Goal: Contribute content: Add original content to the website for others to see

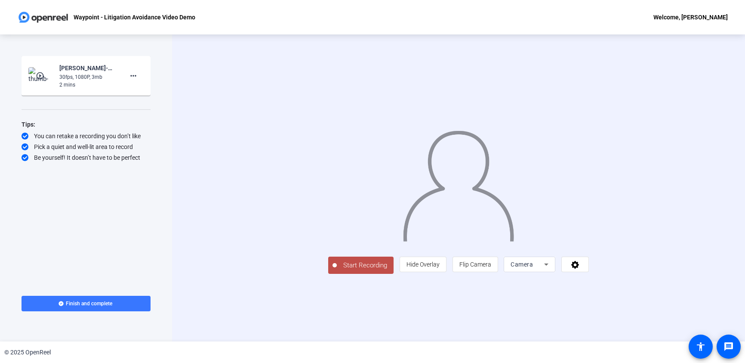
click at [532, 268] on span "Camera" at bounding box center [522, 264] width 22 height 7
click at [569, 271] on div at bounding box center [372, 181] width 745 height 363
click at [573, 271] on span at bounding box center [575, 264] width 27 height 21
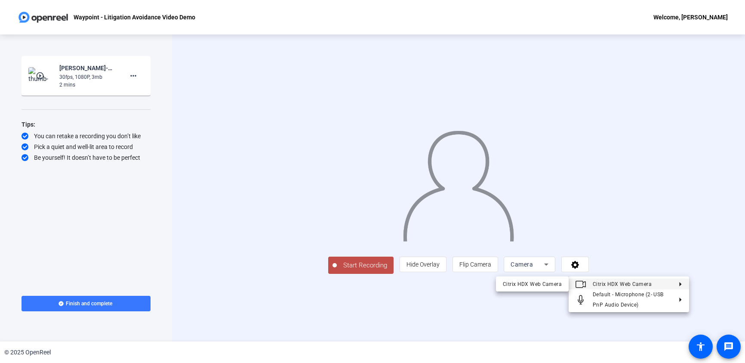
click at [608, 234] on div at bounding box center [372, 181] width 745 height 363
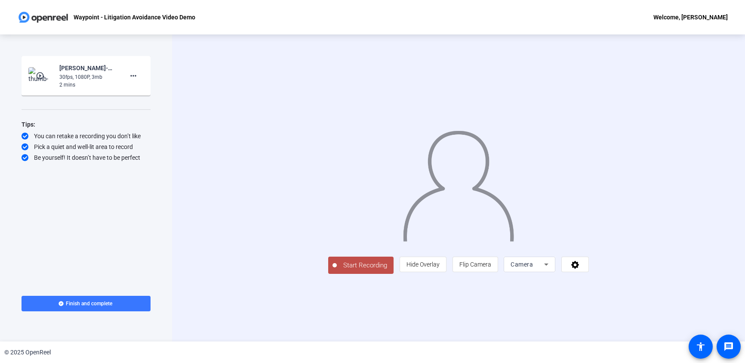
click at [369, 269] on span "Start Recording" at bounding box center [365, 265] width 57 height 10
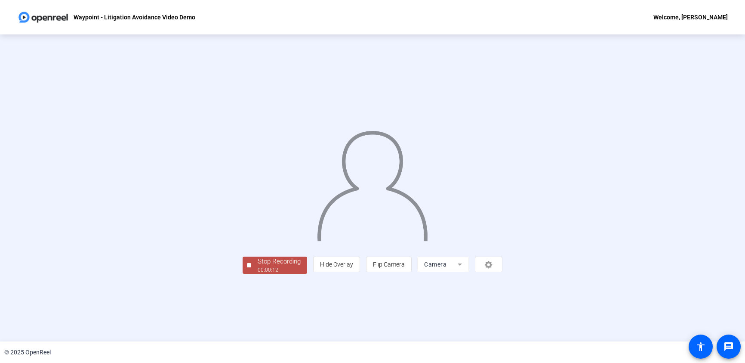
click at [282, 273] on div "00:00:12" at bounding box center [279, 270] width 43 height 8
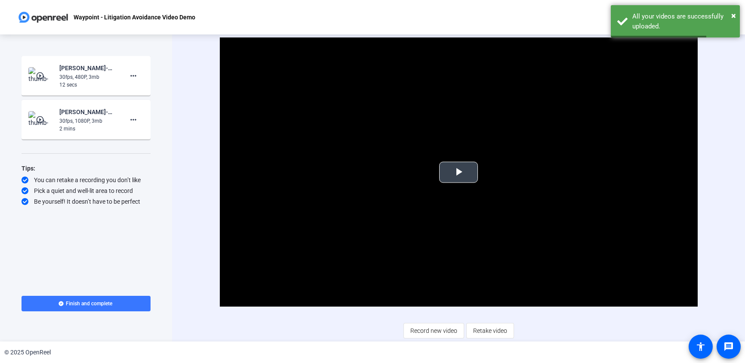
click at [458, 172] on span "Video Player" at bounding box center [458, 172] width 0 height 0
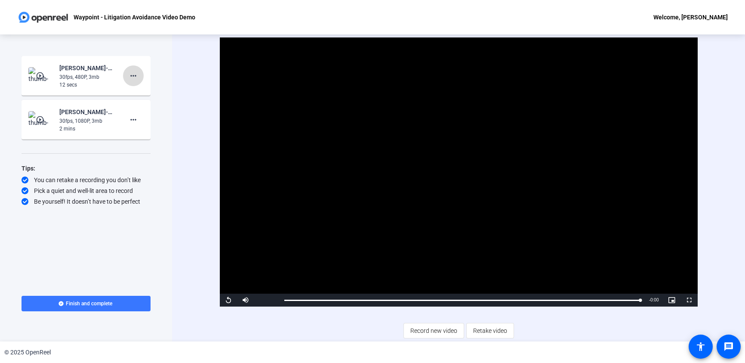
click at [135, 77] on mat-icon "more_horiz" at bounding box center [133, 76] width 10 height 10
click at [140, 94] on span "Delete clip" at bounding box center [147, 94] width 34 height 10
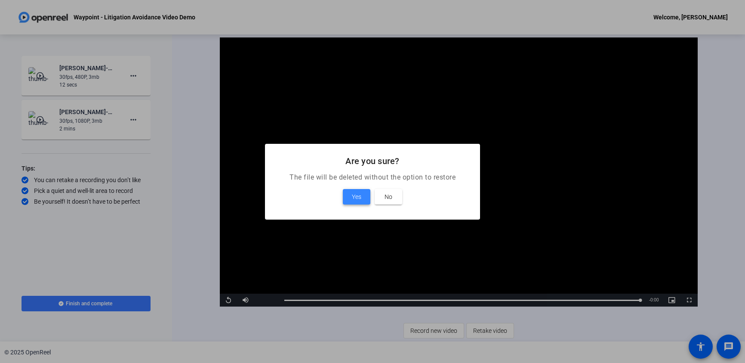
click at [360, 198] on span "Yes" at bounding box center [356, 196] width 9 height 10
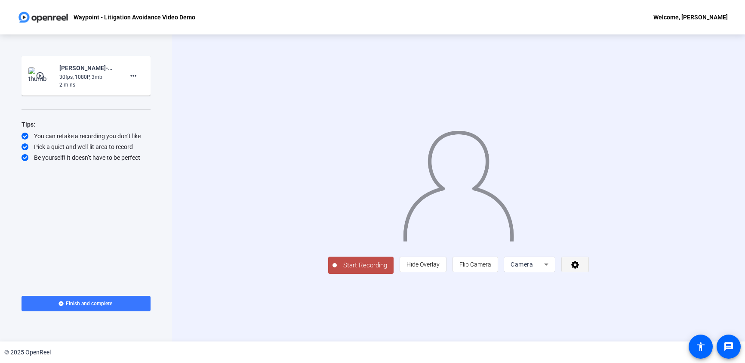
click at [574, 269] on span at bounding box center [575, 264] width 27 height 21
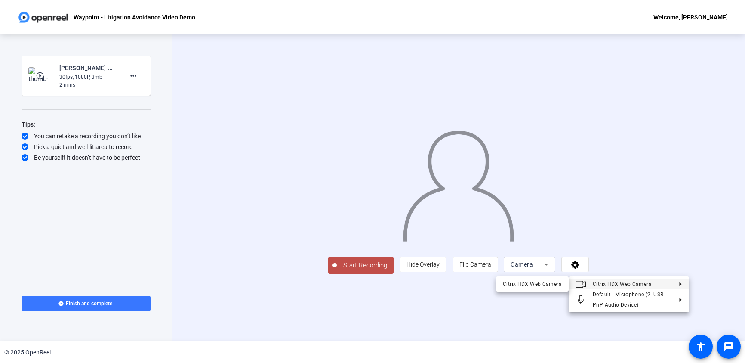
click at [472, 271] on div at bounding box center [372, 181] width 745 height 363
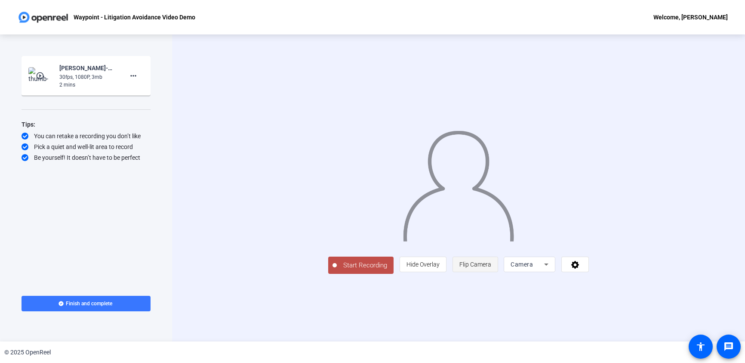
click at [471, 268] on span "Flip Camera" at bounding box center [475, 264] width 32 height 7
click at [440, 268] on span "Hide Overlay" at bounding box center [422, 264] width 33 height 7
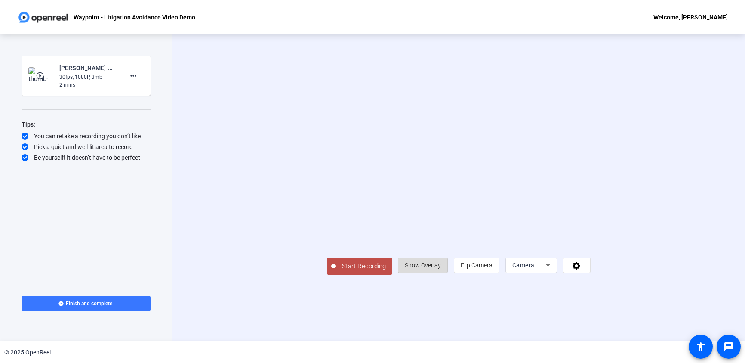
click at [441, 268] on span "Show Overlay" at bounding box center [423, 264] width 36 height 7
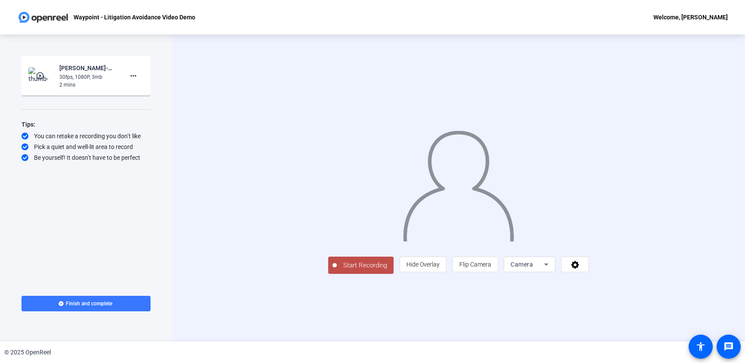
click at [53, 252] on div "Start Recording play_circle_outline [PERSON_NAME]-Waypoint - Litigation Avoidan…" at bounding box center [86, 168] width 129 height 224
click at [533, 268] on span "Camera" at bounding box center [522, 264] width 22 height 7
click at [533, 301] on mat-option "Screen" at bounding box center [537, 301] width 52 height 17
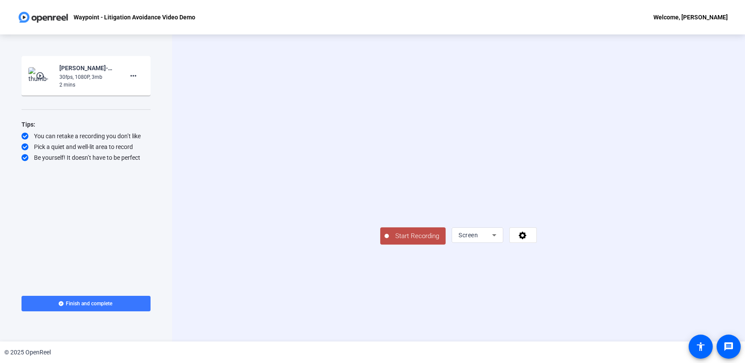
click at [389, 241] on span "Start Recording" at bounding box center [417, 236] width 57 height 10
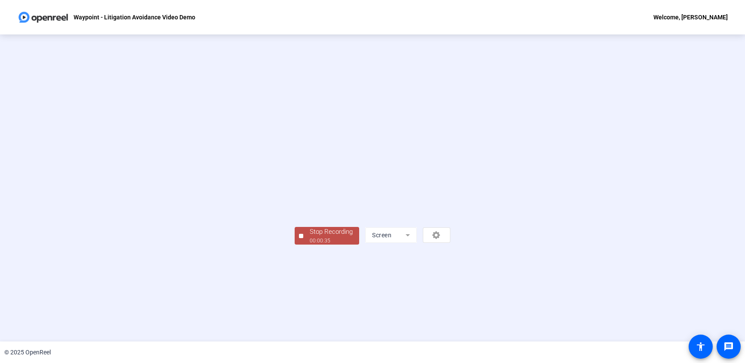
click at [310, 244] on div "00:00:35" at bounding box center [331, 241] width 43 height 8
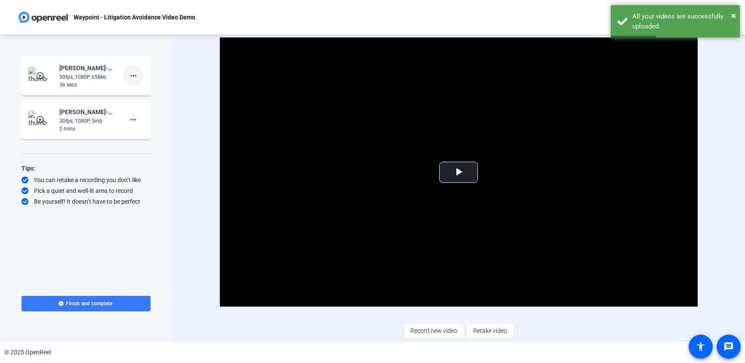
click at [141, 77] on span at bounding box center [133, 75] width 21 height 21
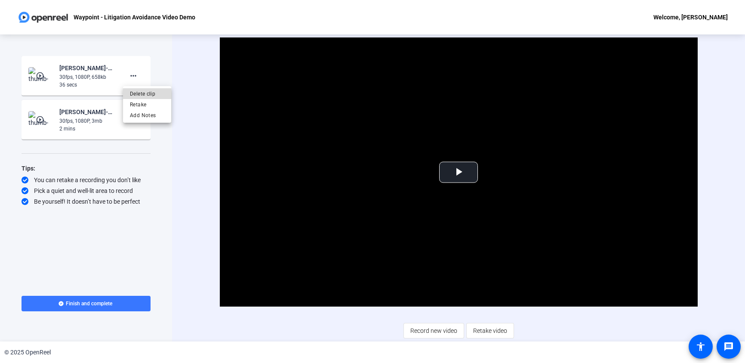
click at [148, 94] on span "Delete clip" at bounding box center [147, 94] width 34 height 10
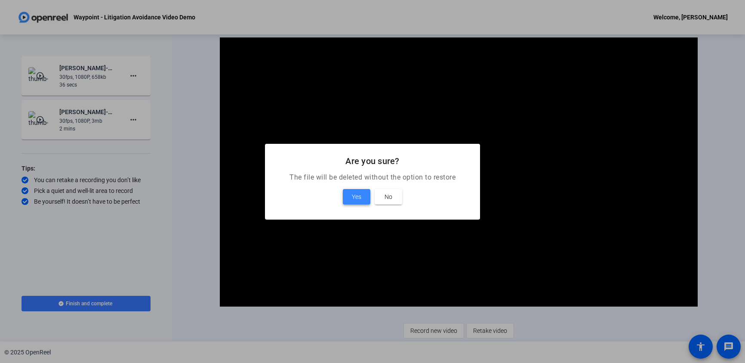
click at [357, 195] on span "Yes" at bounding box center [356, 196] width 9 height 10
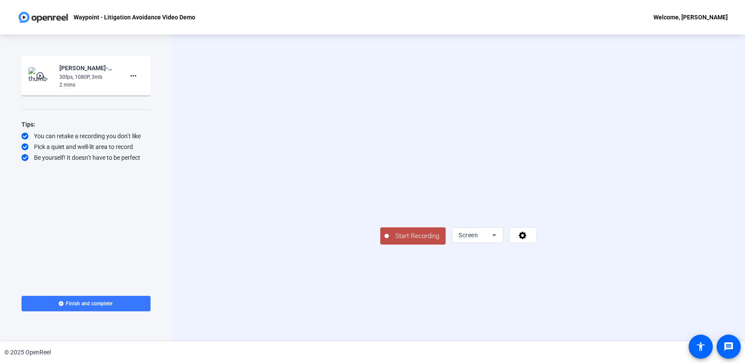
click at [380, 244] on button "Start Recording" at bounding box center [412, 235] width 65 height 17
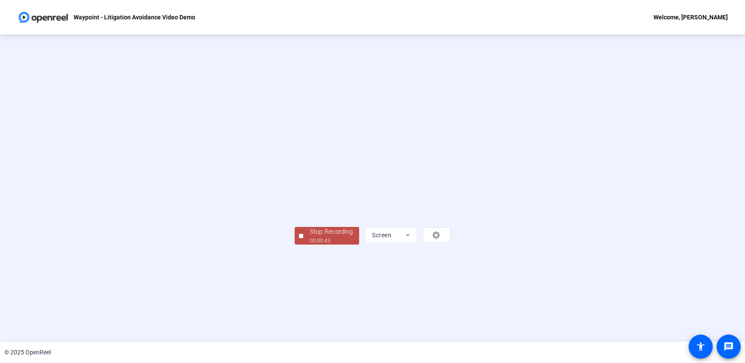
click at [310, 237] on div "Stop Recording" at bounding box center [331, 232] width 43 height 10
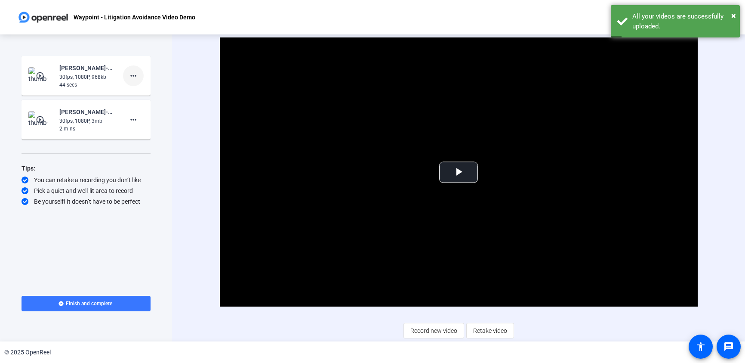
click at [137, 76] on mat-icon "more_horiz" at bounding box center [133, 76] width 10 height 10
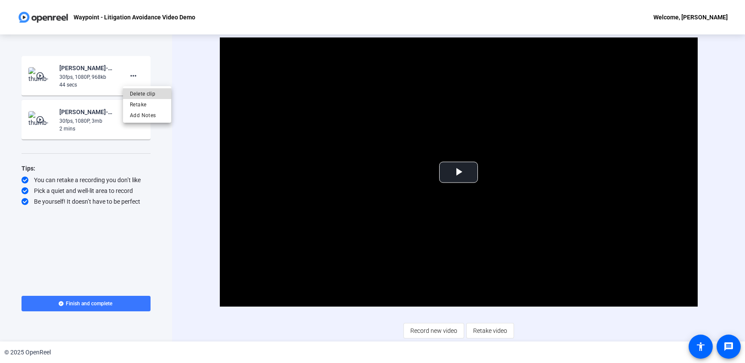
click at [139, 94] on span "Delete clip" at bounding box center [147, 94] width 34 height 10
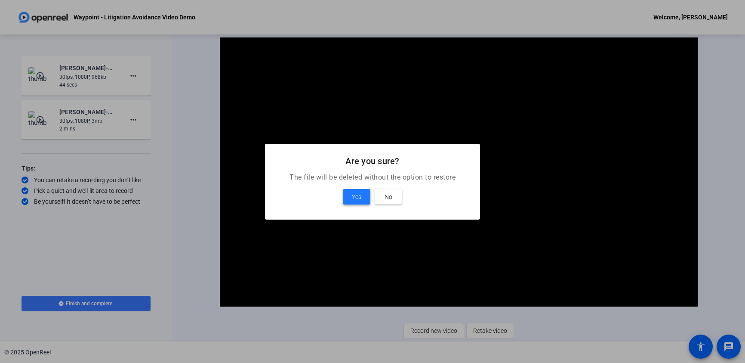
click at [364, 199] on span at bounding box center [357, 196] width 28 height 21
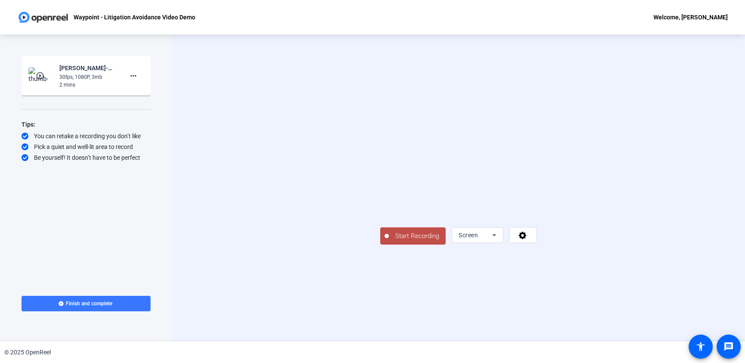
click at [389, 241] on span "Start Recording" at bounding box center [417, 236] width 57 height 10
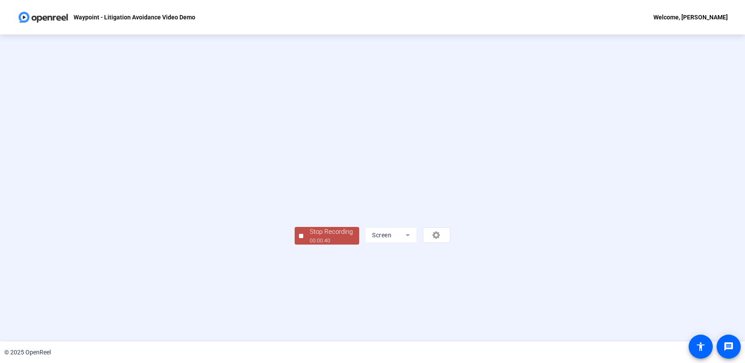
click at [310, 237] on div "Stop Recording" at bounding box center [331, 232] width 43 height 10
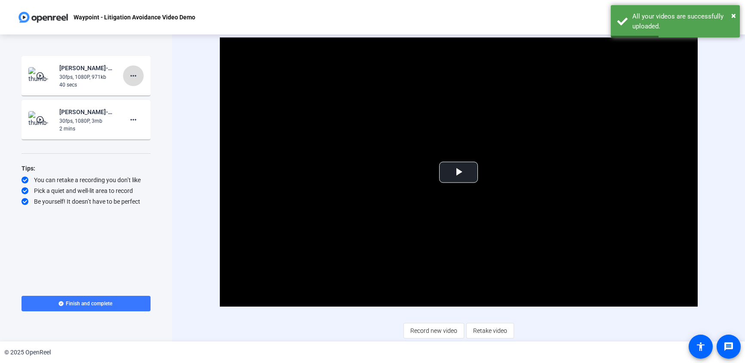
click at [128, 71] on mat-icon "more_horiz" at bounding box center [133, 76] width 10 height 10
click at [140, 92] on span "Delete clip" at bounding box center [147, 94] width 34 height 10
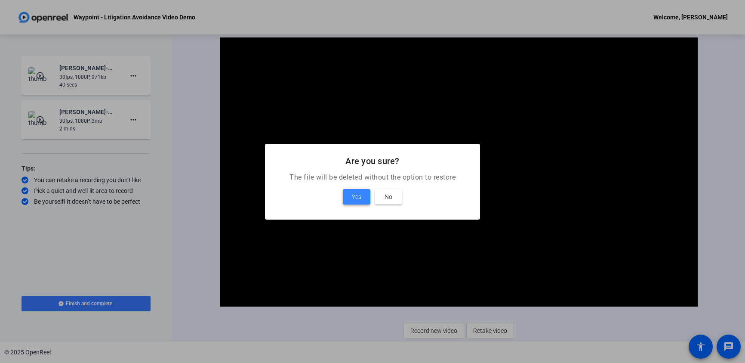
click at [347, 197] on span at bounding box center [357, 196] width 28 height 21
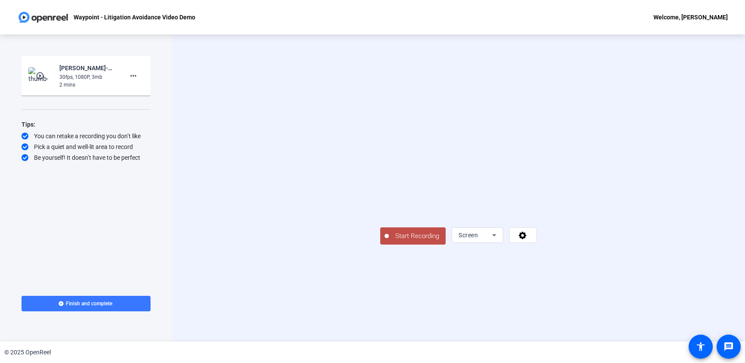
click at [389, 241] on span "Start Recording" at bounding box center [417, 236] width 57 height 10
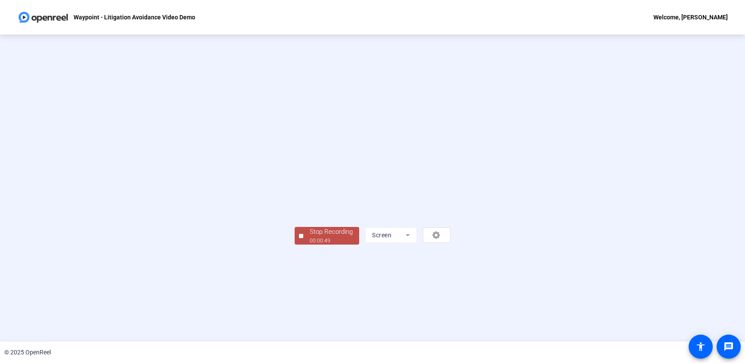
click at [310, 244] on div "00:00:49" at bounding box center [331, 241] width 43 height 8
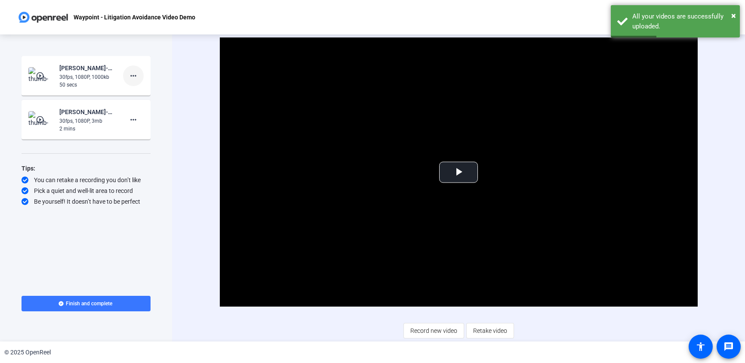
click at [131, 76] on mat-icon "more_horiz" at bounding box center [133, 76] width 10 height 10
click at [134, 94] on span "Delete clip" at bounding box center [147, 94] width 34 height 10
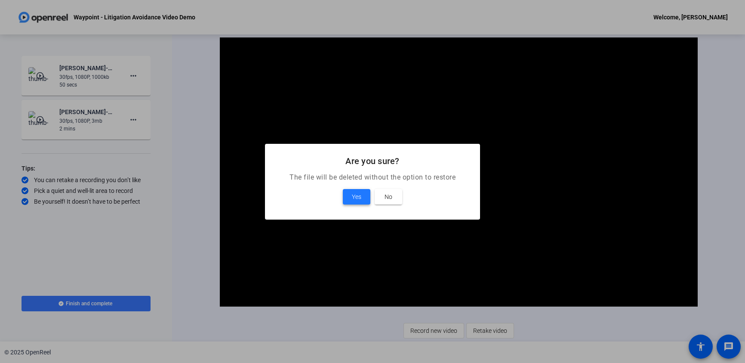
click at [348, 198] on span at bounding box center [357, 196] width 28 height 21
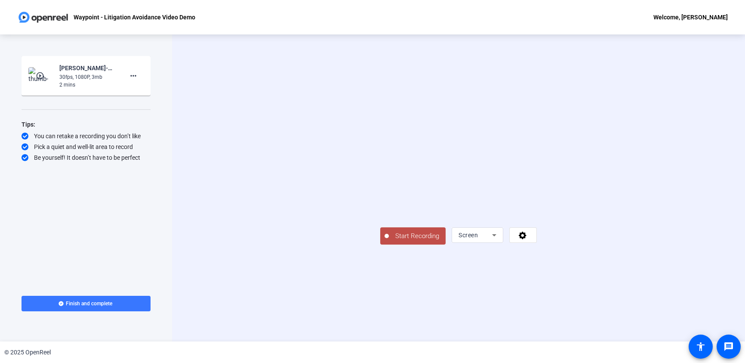
click at [389, 241] on span "Start Recording" at bounding box center [417, 236] width 57 height 10
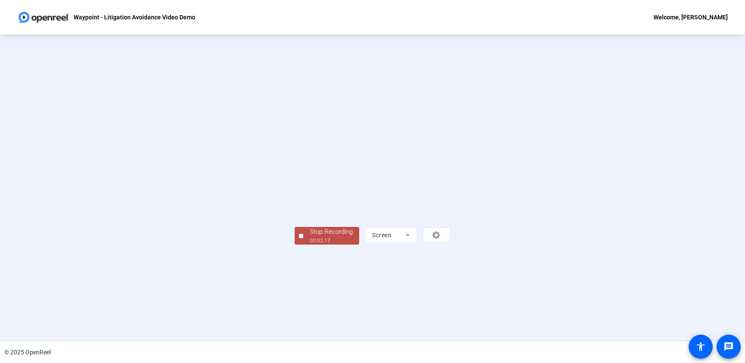
click at [310, 244] on div "00:02:17" at bounding box center [331, 241] width 43 height 8
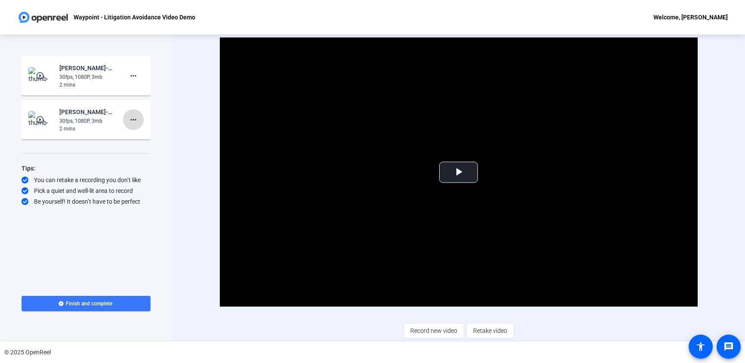
click at [126, 120] on span at bounding box center [133, 119] width 21 height 21
click at [82, 123] on div at bounding box center [372, 181] width 745 height 363
click at [458, 172] on span "Video Player" at bounding box center [458, 172] width 0 height 0
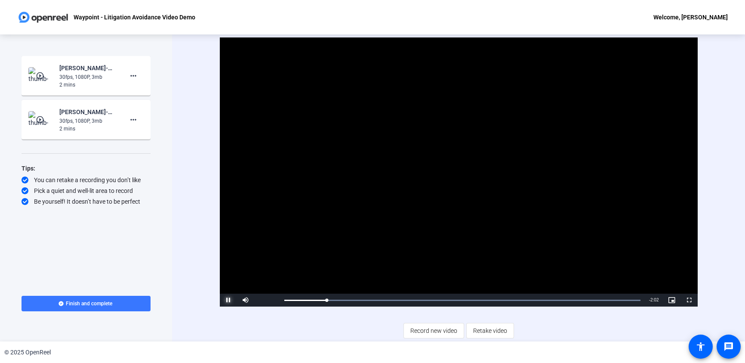
click at [230, 300] on span "Video Player" at bounding box center [228, 300] width 17 height 0
click at [62, 300] on span at bounding box center [86, 303] width 129 height 21
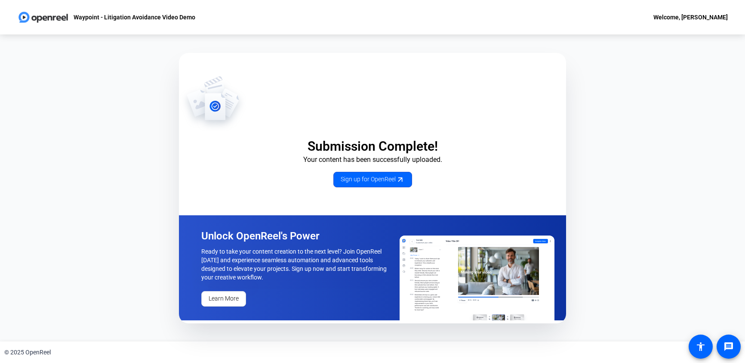
click at [683, 16] on div "Welcome, [PERSON_NAME]" at bounding box center [690, 17] width 74 height 10
click at [703, 347] on div at bounding box center [372, 181] width 745 height 363
click at [703, 347] on mat-icon "accessibility" at bounding box center [700, 346] width 10 height 10
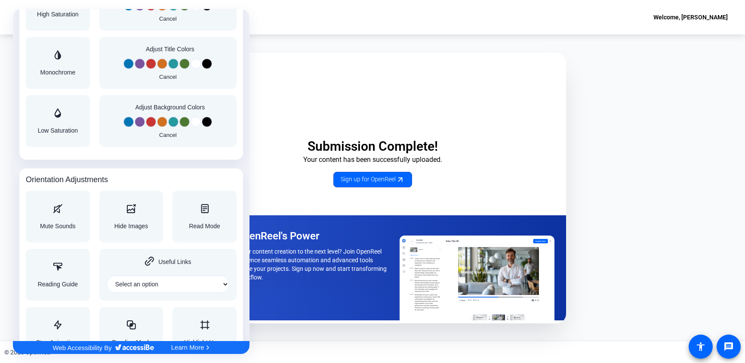
scroll to position [863, 0]
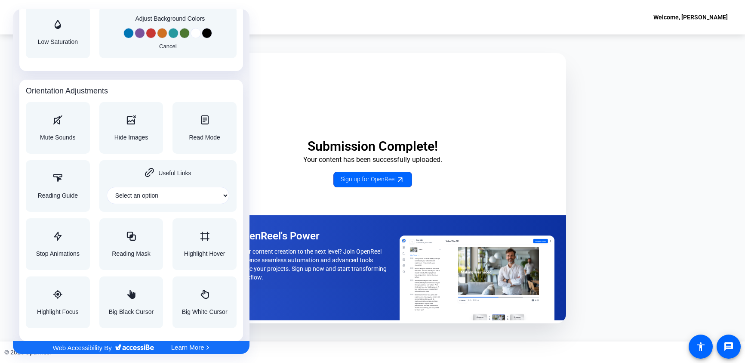
click at [311, 51] on div at bounding box center [372, 181] width 745 height 363
